Goal: Task Accomplishment & Management: Use online tool/utility

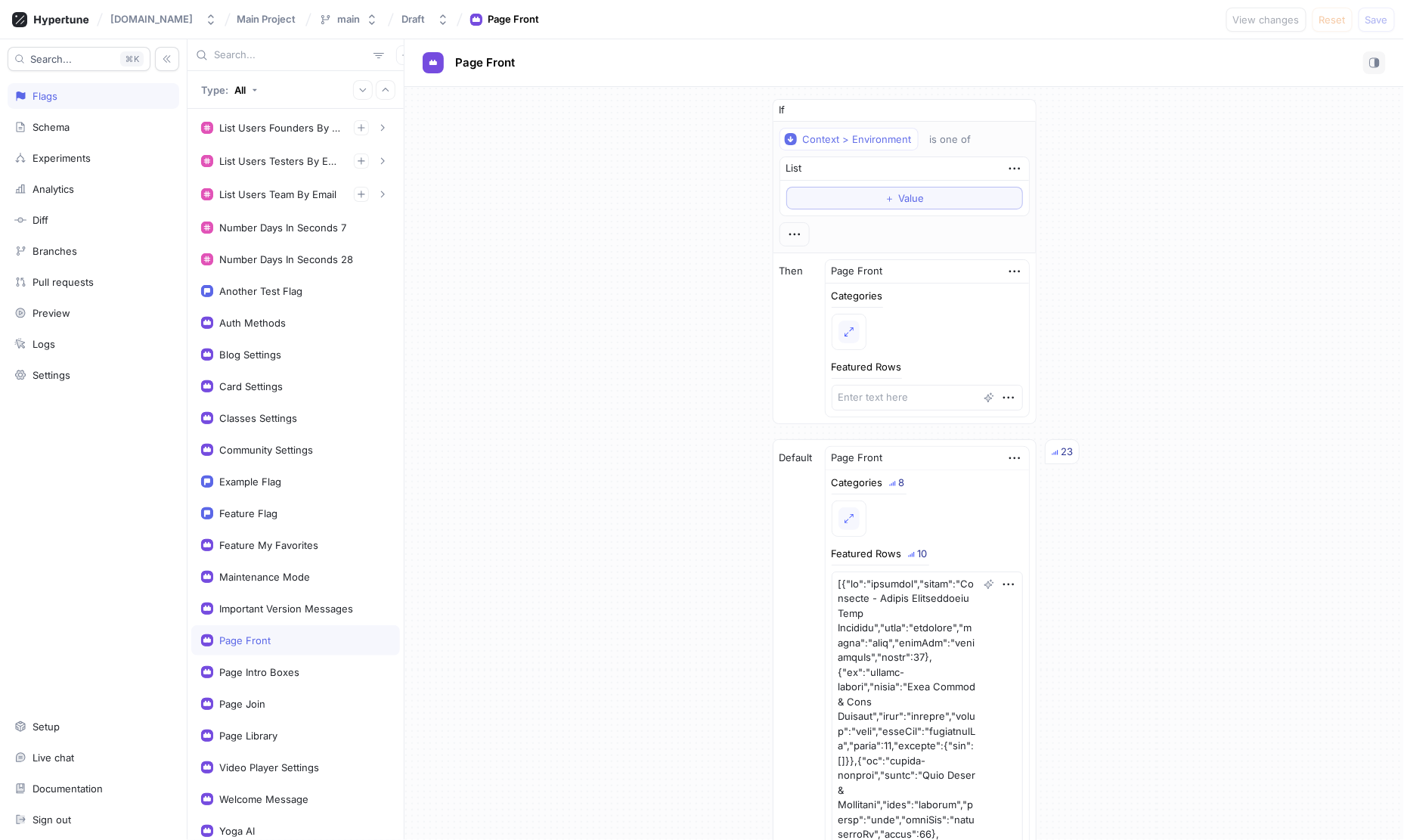
scroll to position [3710, 0]
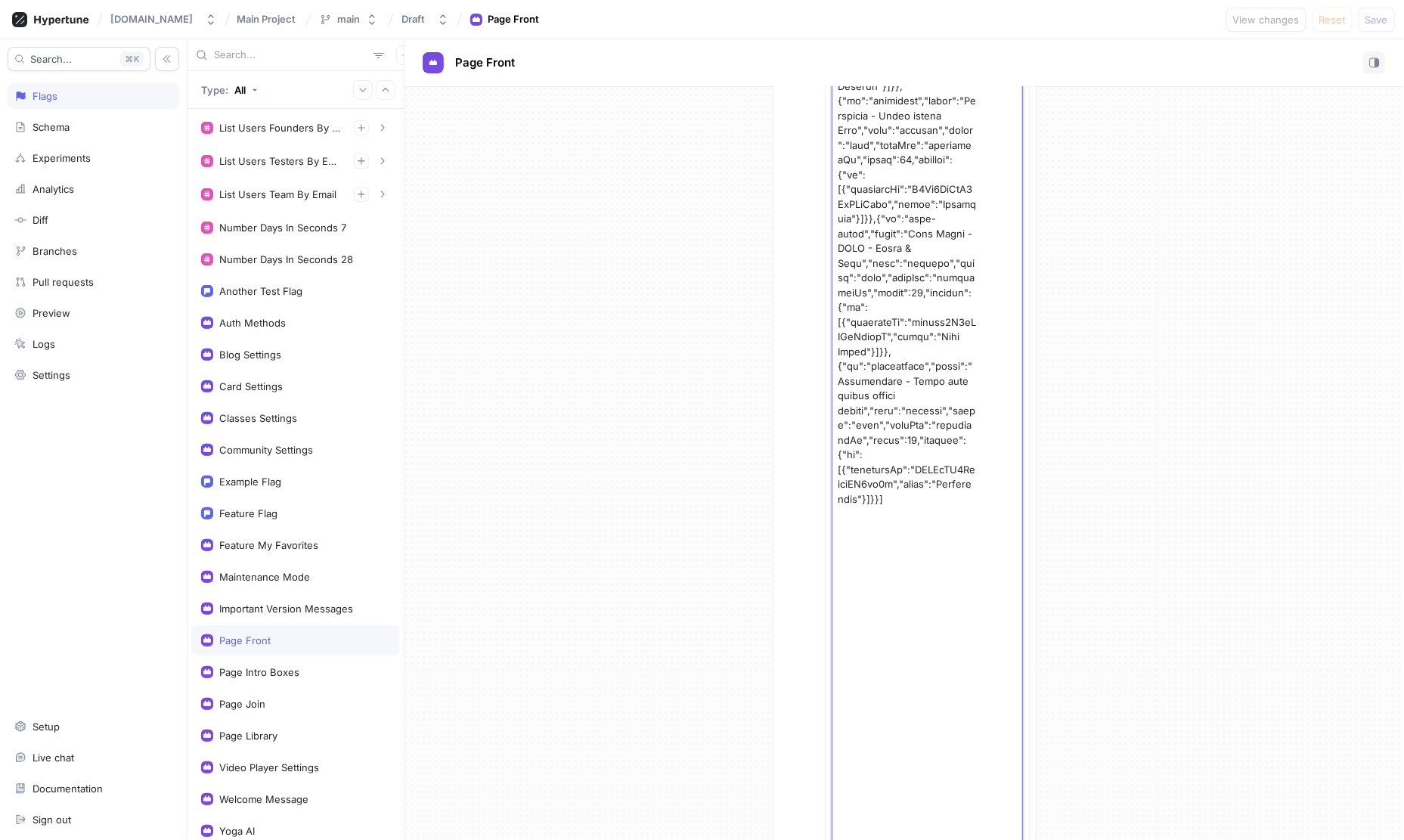
type textarea "x"
paste textarea "{ "id": "featured", "title": "Featured - Unsere Beliebtesten Yoga Sessions", "t…"
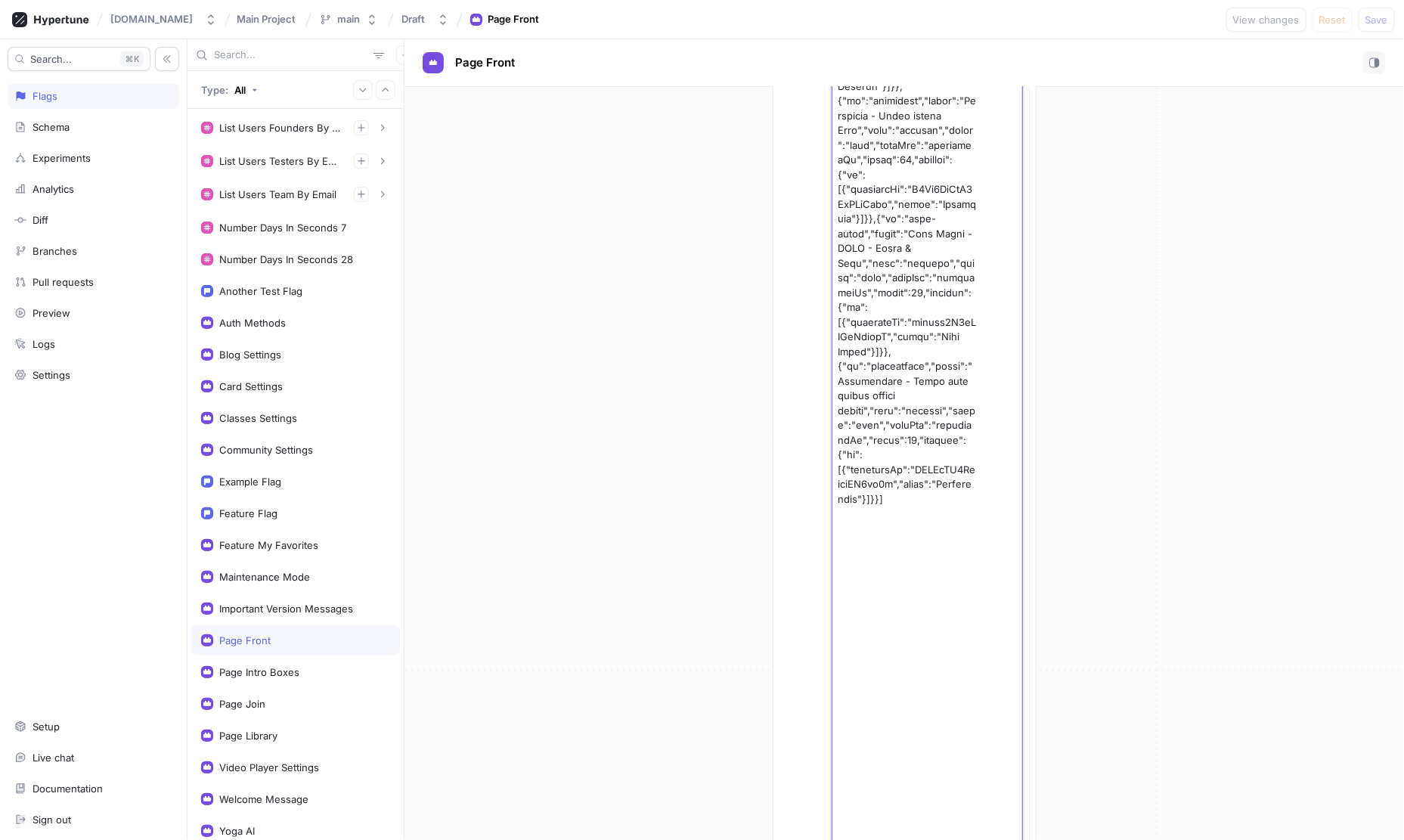
type textarea "[ { "lo": "ipsumdol", "sitam": "Consecte - Adipis Elitseddoeiu Temp Incididu", …"
type textarea "x"
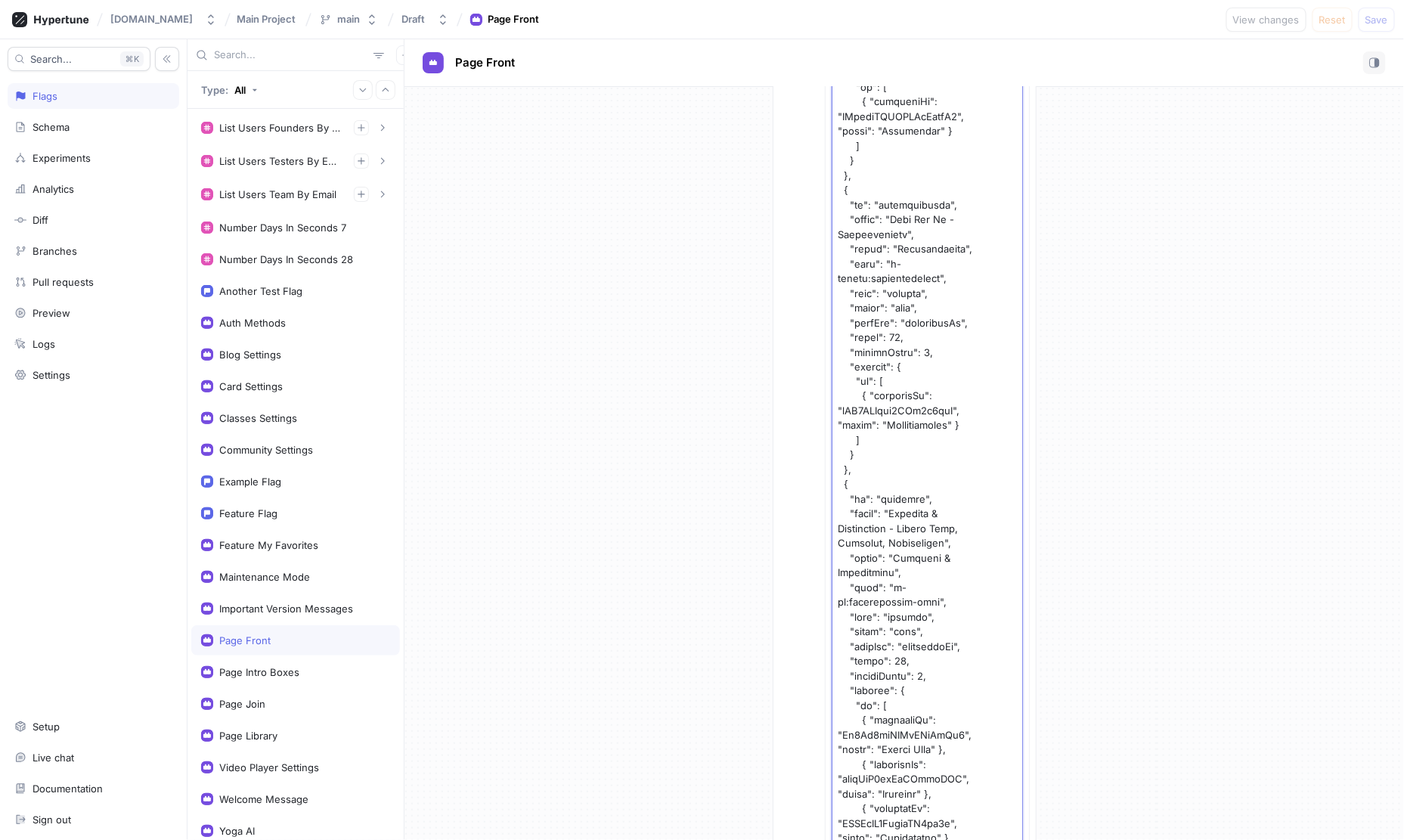
type textarea "[ { "lo": "ipsumdol", "sitam": "Consecte - Adipis Elitseddoeiu Temp Incididu", …"
click at [1375, 32] on div "[DOMAIN_NAME] Main Project main Draft Page Front View changes Reset Save" at bounding box center [702, 19] width 1404 height 39
click at [1373, 19] on span "Save" at bounding box center [1376, 19] width 23 height 9
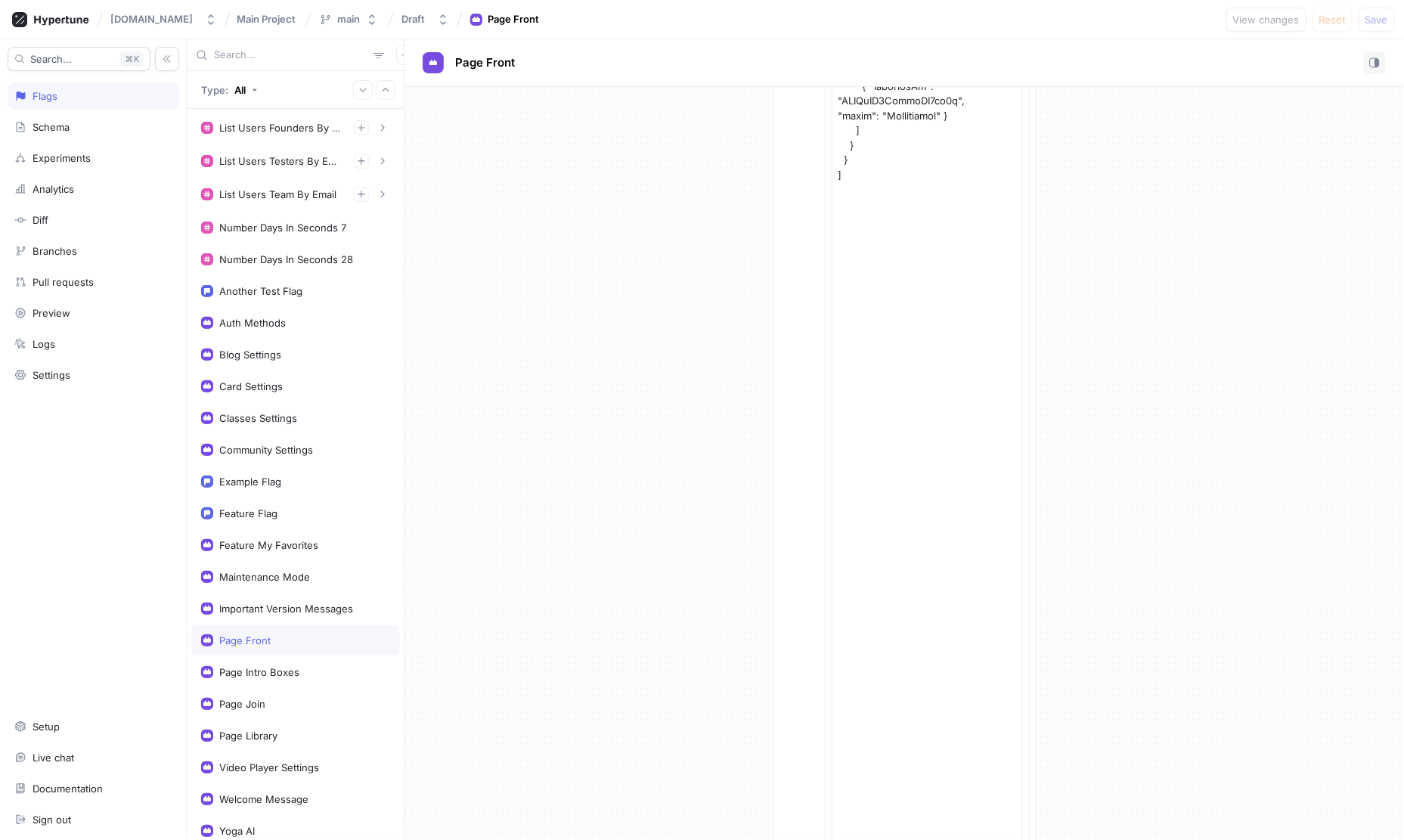
type textarea "x"
paste textarea "{"lo":"ipsumdol","sitam":"Consecte - Adipis Elitseddoeiu Temp Incididu","utla":…"
type textarea "[{"lo":"ipsumdol","sitam":"Consecte - Adipis Elitseddoeiu Temp Incididu","utla"…"
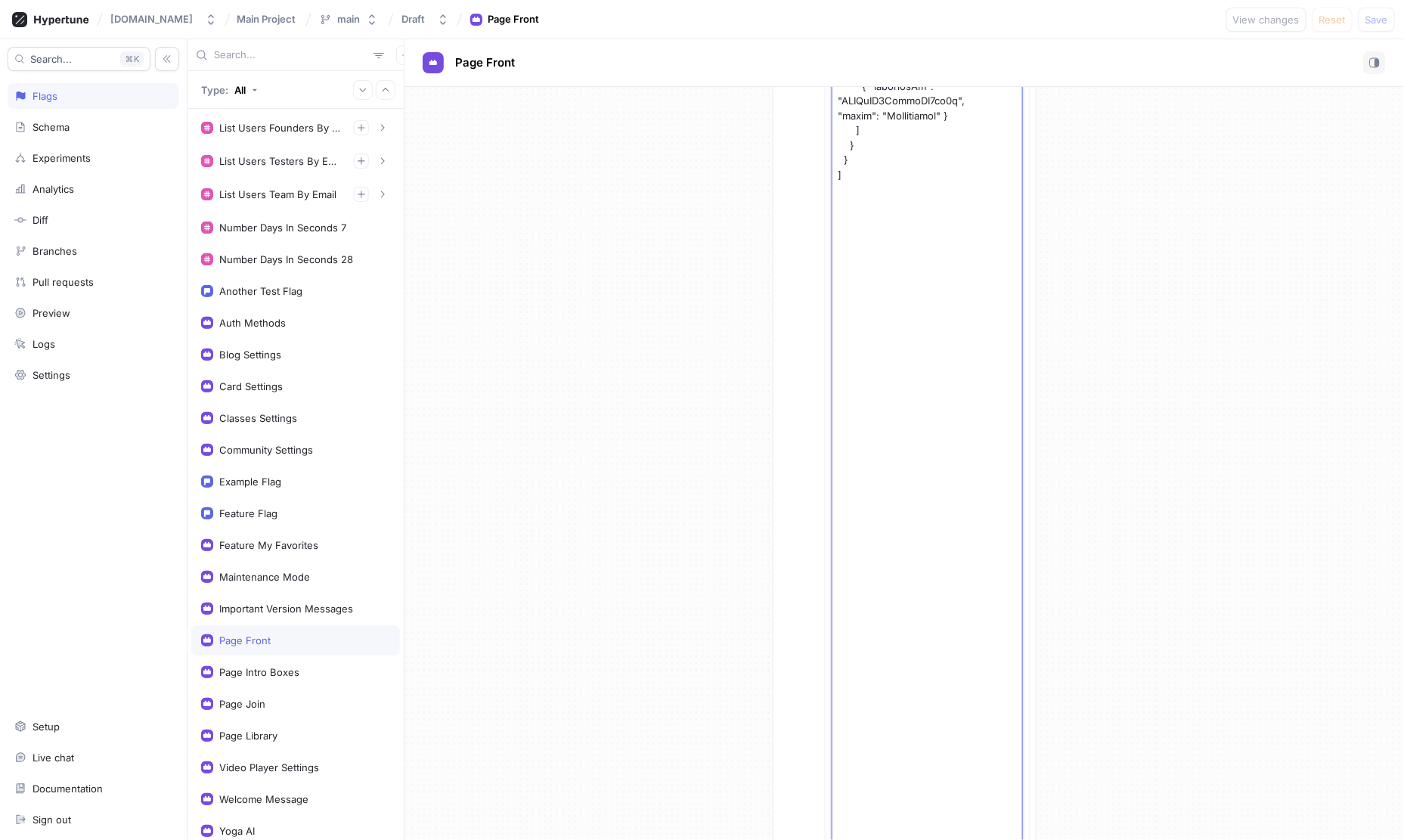
type textarea "x"
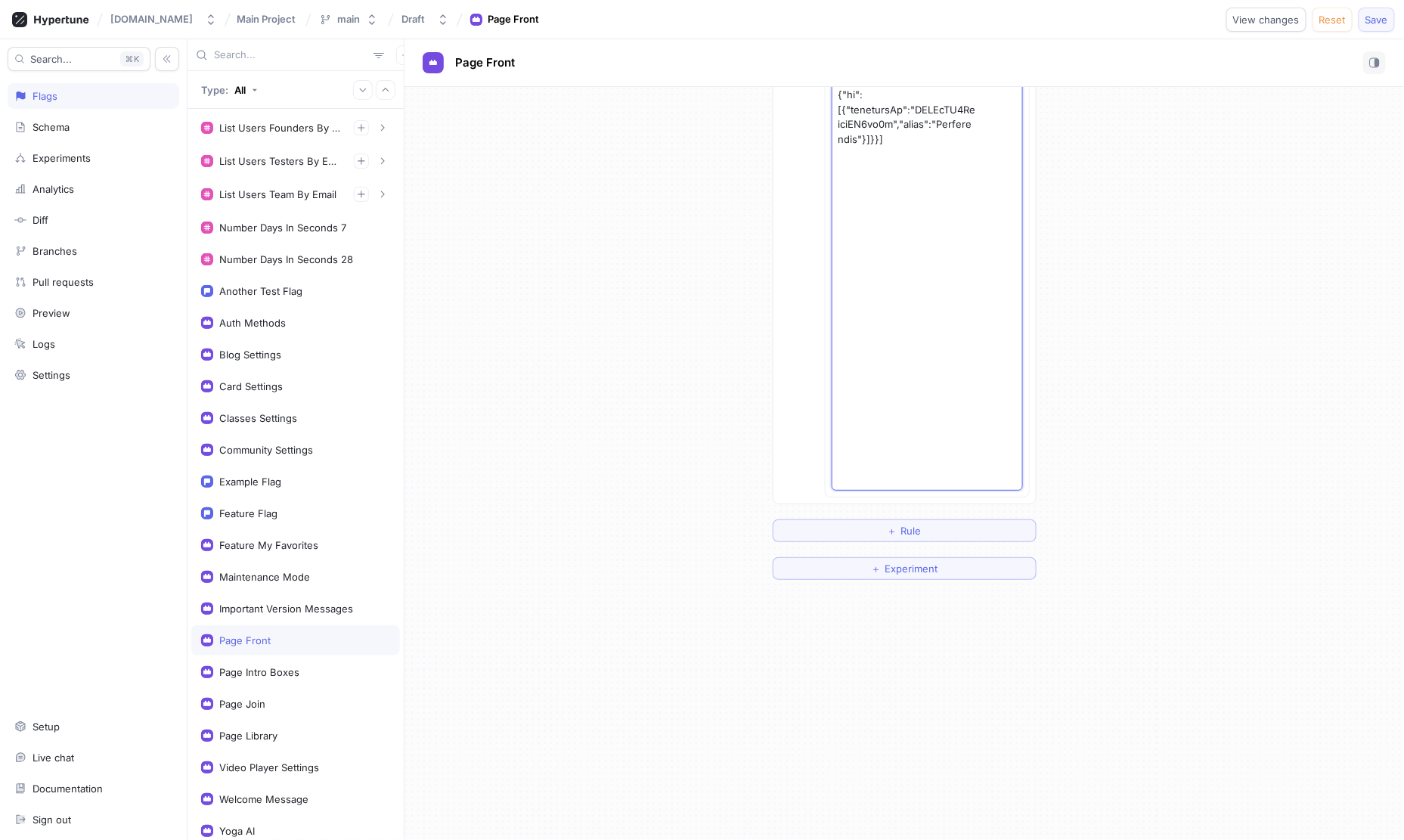
type textarea "[{"lo":"ipsumdol","sitam":"Consecte - Adipis Elitseddoeiu Temp Incididu","utla"…"
click at [1383, 20] on span "Save" at bounding box center [1376, 19] width 23 height 9
type textarea "x"
